Goal: Task Accomplishment & Management: Complete application form

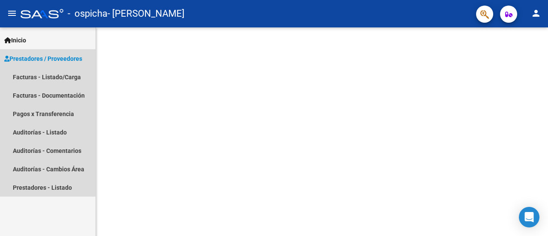
click at [45, 57] on span "Prestadores / Proveedores" at bounding box center [43, 58] width 78 height 9
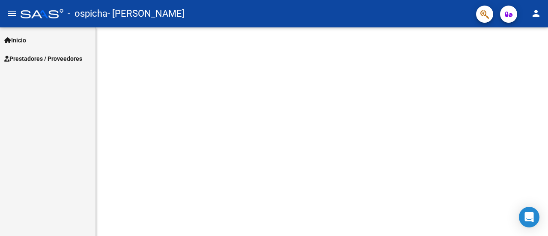
click at [69, 60] on span "Prestadores / Proveedores" at bounding box center [43, 58] width 78 height 9
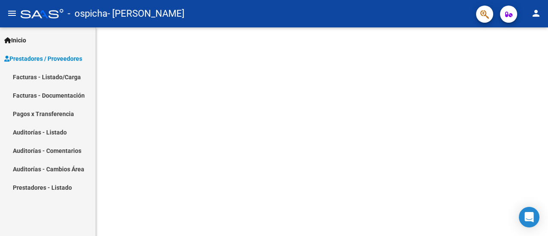
click at [63, 77] on link "Facturas - Listado/Carga" at bounding box center [47, 77] width 95 height 18
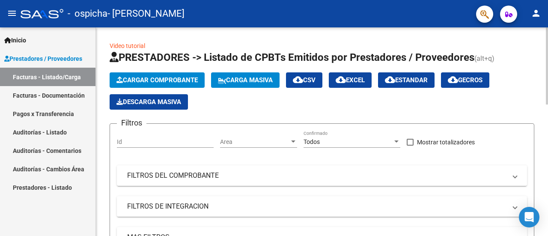
click at [157, 81] on span "Cargar Comprobante" at bounding box center [156, 80] width 81 height 8
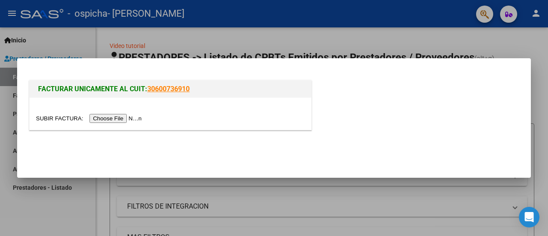
click at [113, 119] on input "file" at bounding box center [90, 118] width 108 height 9
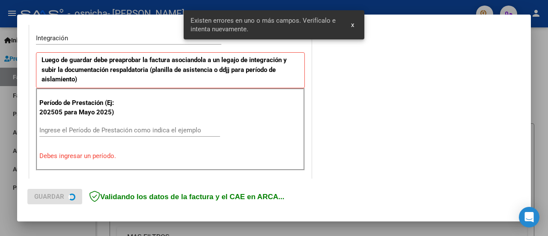
scroll to position [213, 0]
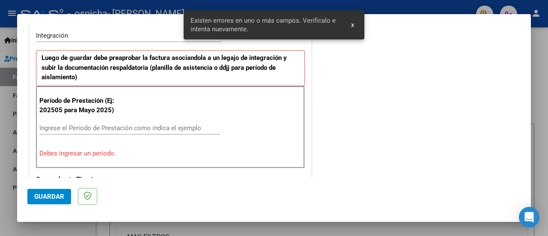
click at [147, 126] on input "Ingrese el Período de Prestación como indica el ejemplo" at bounding box center [129, 128] width 181 height 8
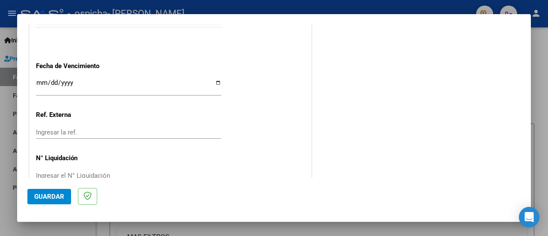
scroll to position [617, 0]
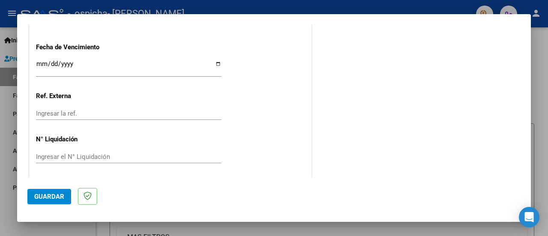
type input "202509"
click at [62, 192] on button "Guardar" at bounding box center [49, 196] width 44 height 15
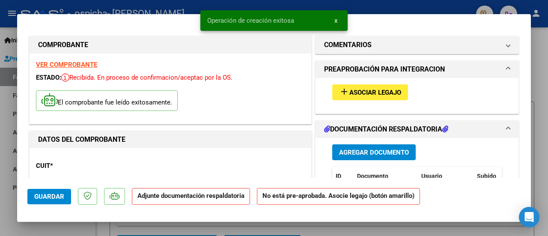
click at [376, 95] on span "Asociar Legajo" at bounding box center [375, 93] width 52 height 8
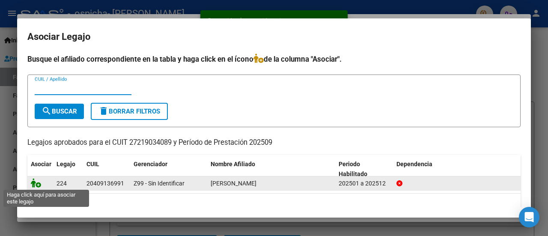
click at [36, 186] on icon at bounding box center [36, 182] width 10 height 9
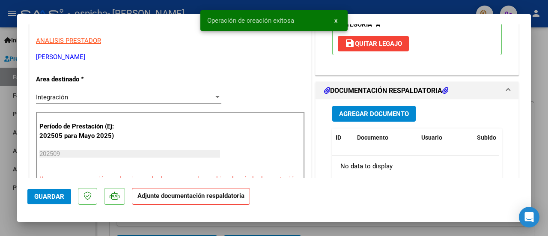
scroll to position [171, 0]
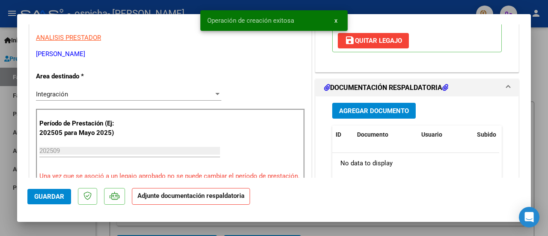
click at [383, 111] on span "Agregar Documento" at bounding box center [374, 111] width 70 height 8
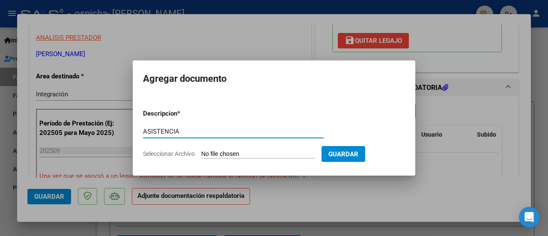
type input "ASISTENCIA"
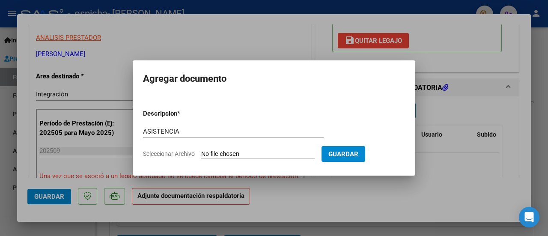
click at [230, 152] on input "Seleccionar Archivo" at bounding box center [257, 154] width 113 height 8
type input "C:\fakepath\WhatsApp Scan [DATE] 10.38.15.pdf"
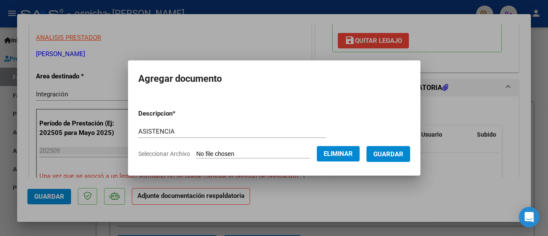
click at [402, 154] on span "Guardar" at bounding box center [388, 154] width 30 height 8
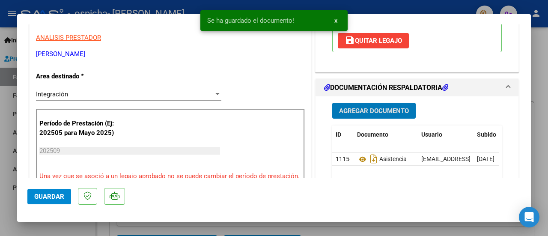
click at [399, 110] on span "Agregar Documento" at bounding box center [374, 111] width 70 height 8
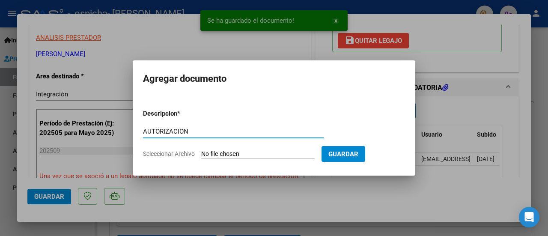
type input "AUTORIZACION"
click at [254, 152] on input "Seleccionar Archivo" at bounding box center [257, 154] width 113 height 8
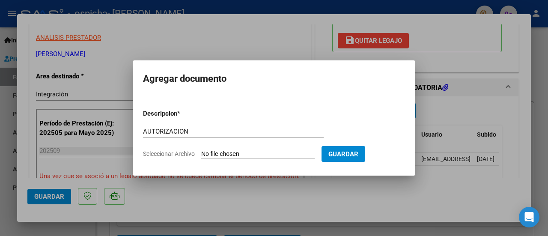
type input "C:\fakepath\NUEVO CENTRO DOLORES BO CENTRO DE DIA CAT A JD- [PERSON_NAME] ENERO…"
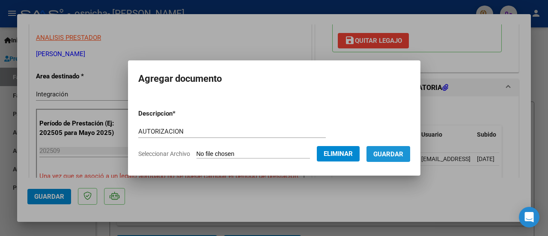
click at [388, 153] on span "Guardar" at bounding box center [388, 154] width 30 height 8
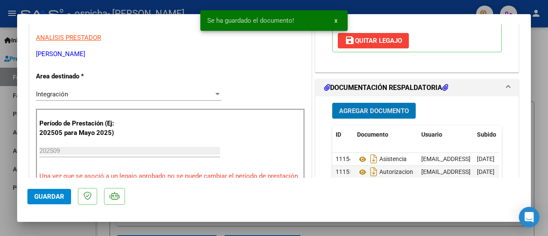
click at [359, 107] on span "Agregar Documento" at bounding box center [374, 111] width 70 height 8
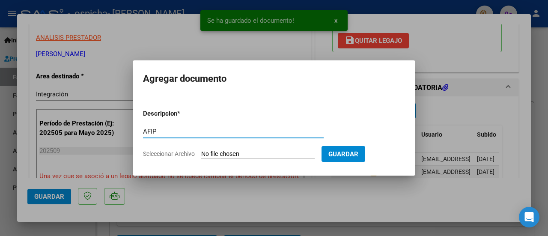
type input "AFIP"
click at [249, 156] on input "Seleccionar Archivo" at bounding box center [257, 154] width 113 height 8
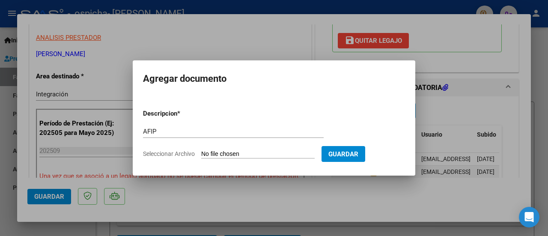
type input "C:\fakepath\CUIT.pdf"
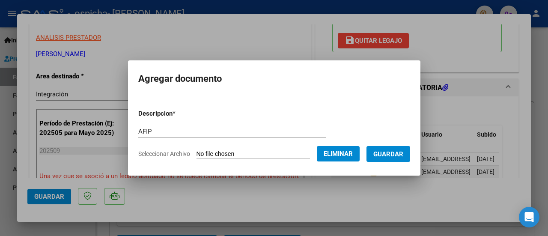
click at [393, 153] on span "Guardar" at bounding box center [388, 154] width 30 height 8
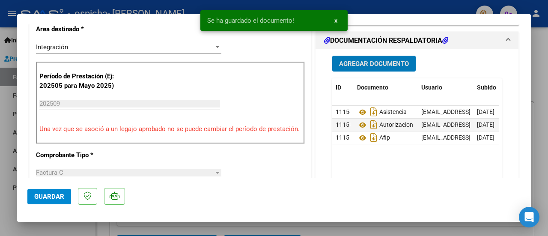
scroll to position [257, 0]
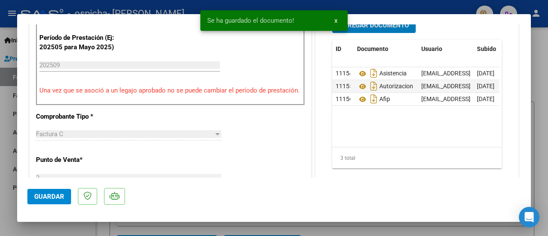
click at [51, 196] on span "Guardar" at bounding box center [49, 197] width 30 height 8
click at [42, 193] on span "Guardar" at bounding box center [49, 197] width 30 height 8
click at [541, 60] on div at bounding box center [274, 118] width 548 height 236
type input "$ 0,00"
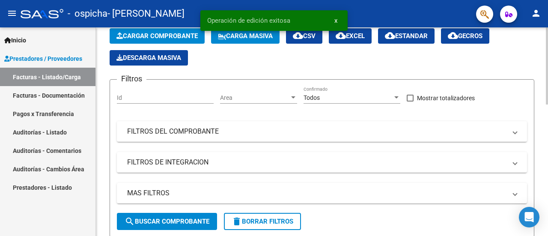
scroll to position [171, 0]
